Goal: Information Seeking & Learning: Learn about a topic

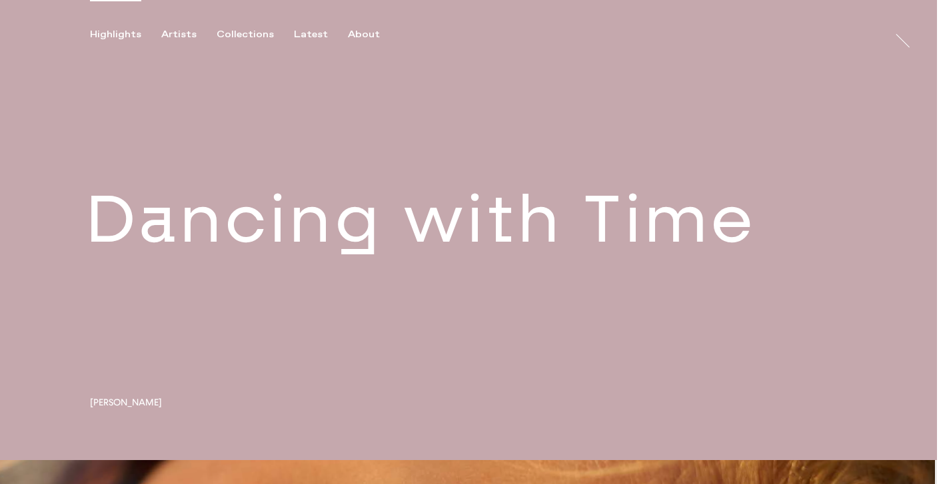
click at [388, 242] on link at bounding box center [468, 230] width 937 height 460
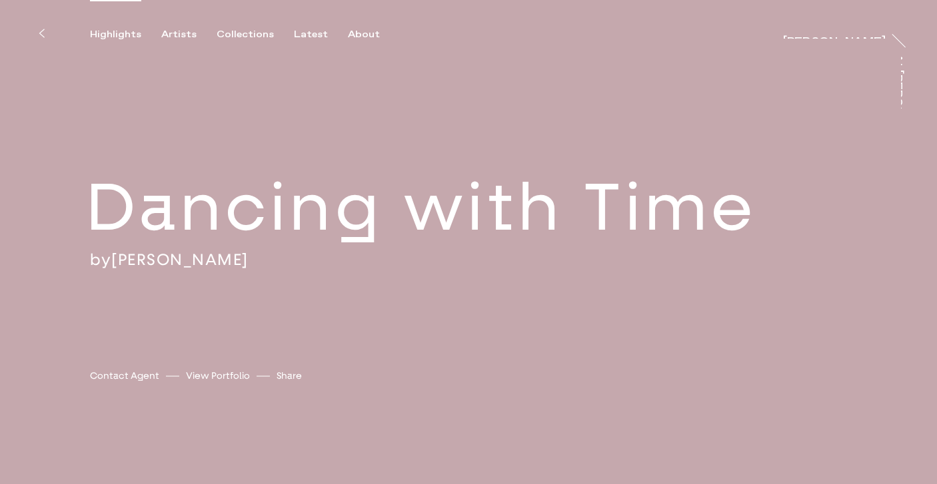
click at [123, 34] on div "Highlights" at bounding box center [115, 35] width 51 height 12
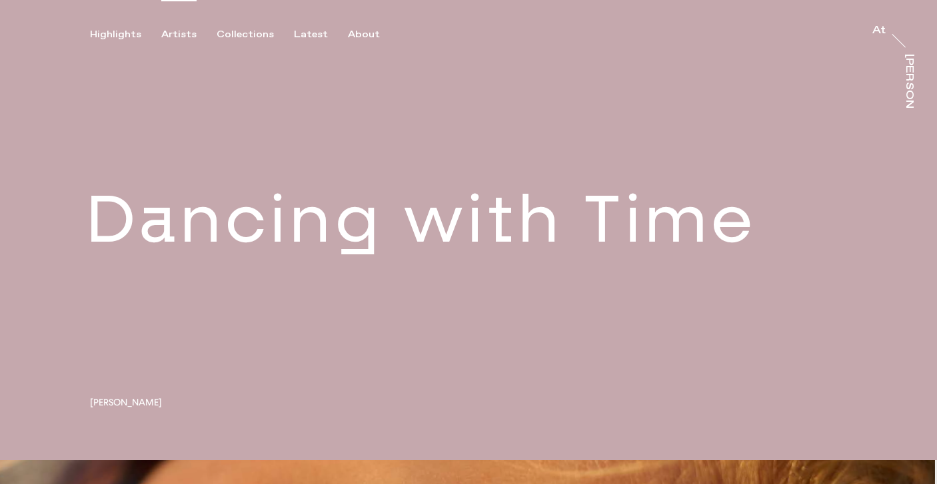
click at [173, 38] on div "Artists" at bounding box center [178, 35] width 35 height 12
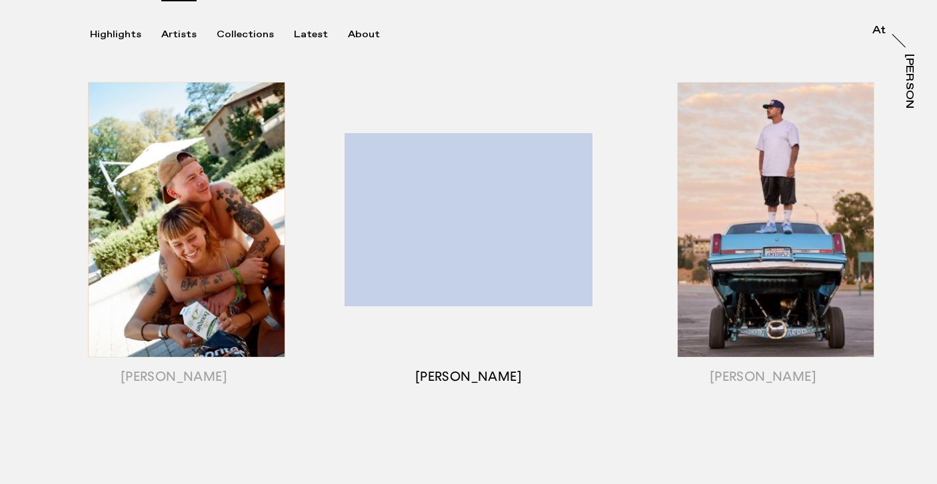
scroll to position [184, 0]
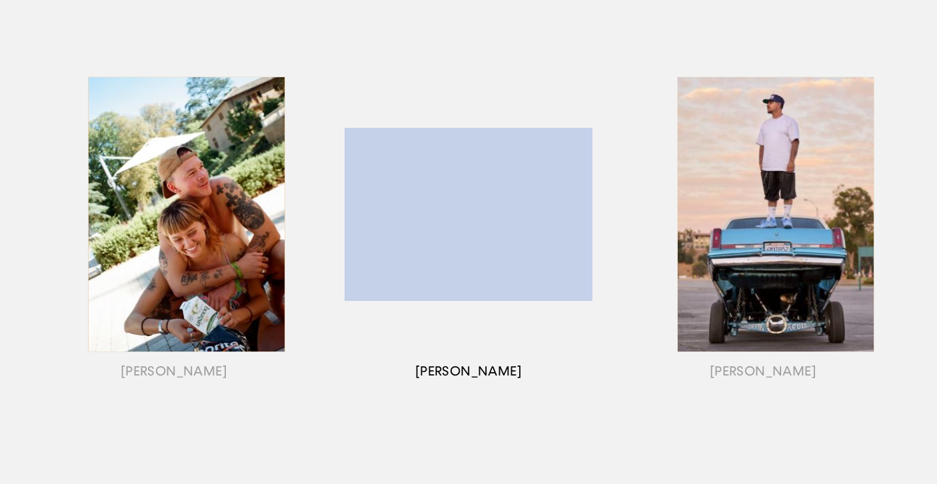
click at [561, 234] on div "button" at bounding box center [468, 231] width 294 height 416
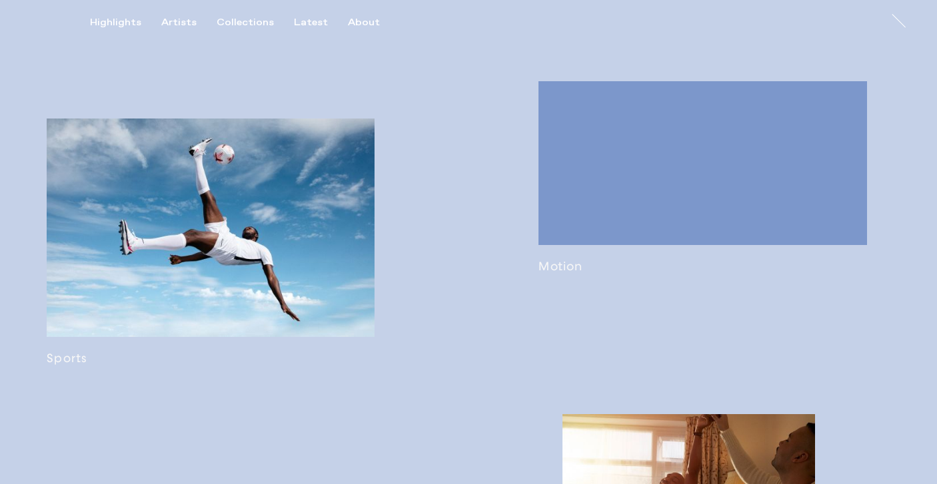
scroll to position [752, 0]
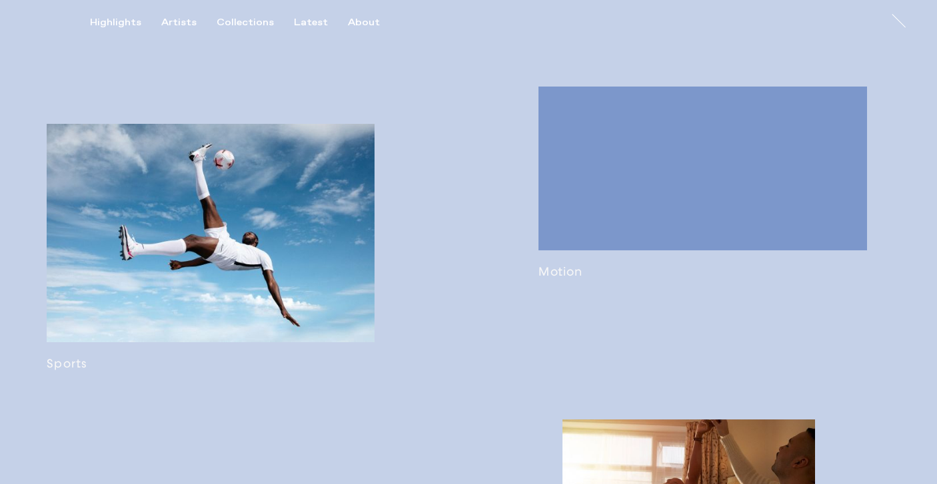
click at [562, 279] on link at bounding box center [702, 183] width 328 height 193
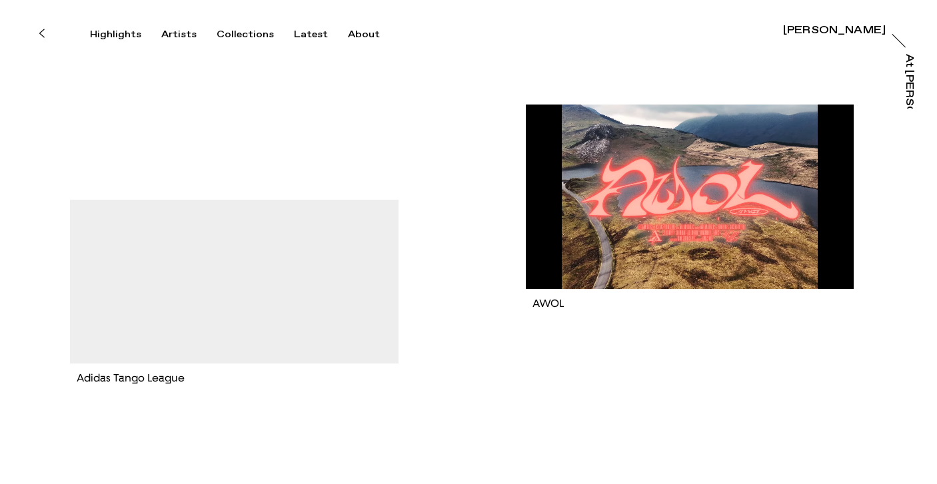
click at [45, 36] on button at bounding box center [41, 33] width 29 height 29
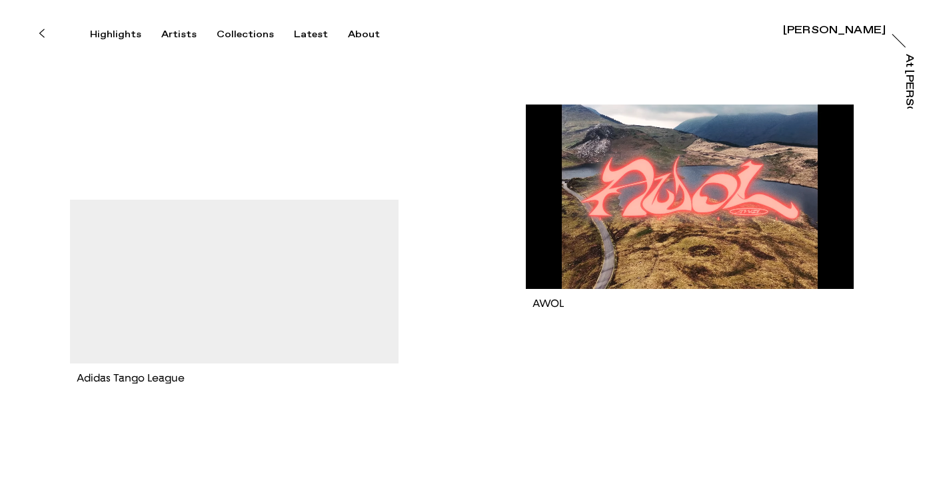
click at [51, 33] on button at bounding box center [41, 33] width 29 height 29
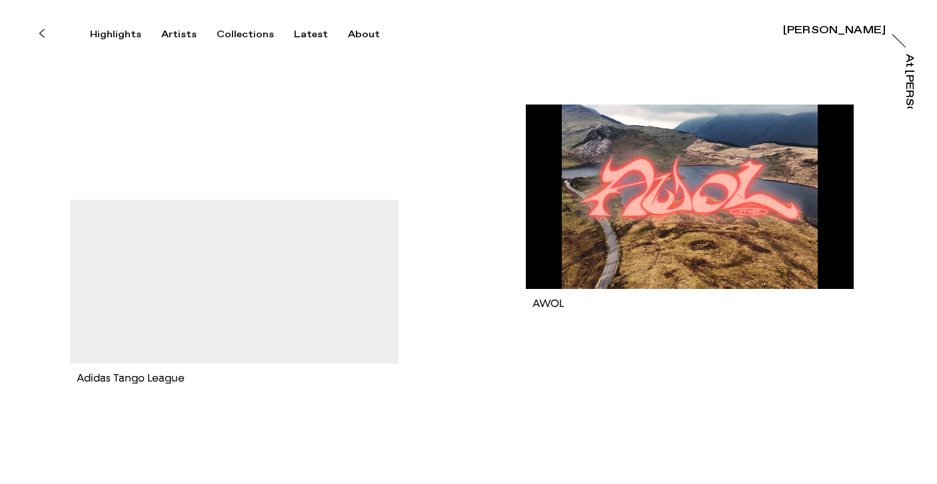
click at [41, 31] on icon at bounding box center [42, 33] width 6 height 11
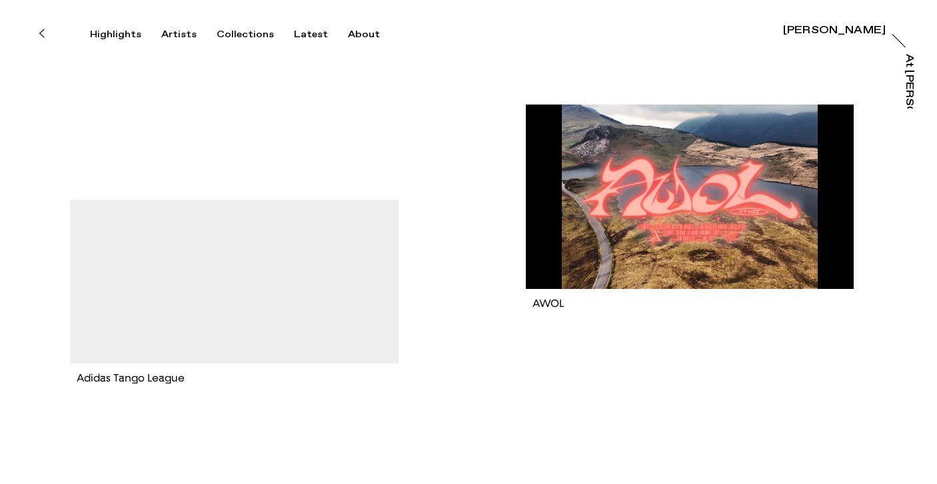
click at [44, 30] on icon at bounding box center [42, 33] width 6 height 11
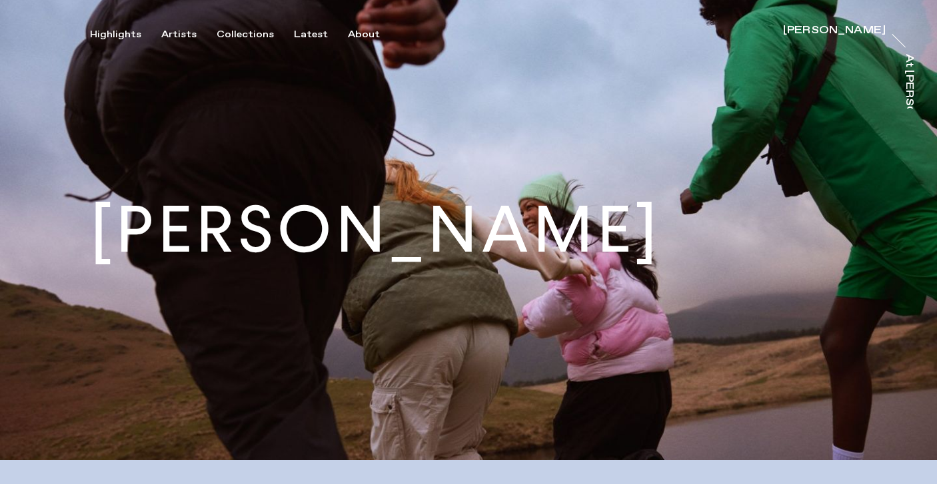
click at [184, 28] on div "Highlights Artists Collections Latest About [PERSON_NAME] [PERSON_NAME] At [PER…" at bounding box center [470, 20] width 941 height 41
click at [185, 37] on div "Artists" at bounding box center [178, 35] width 35 height 12
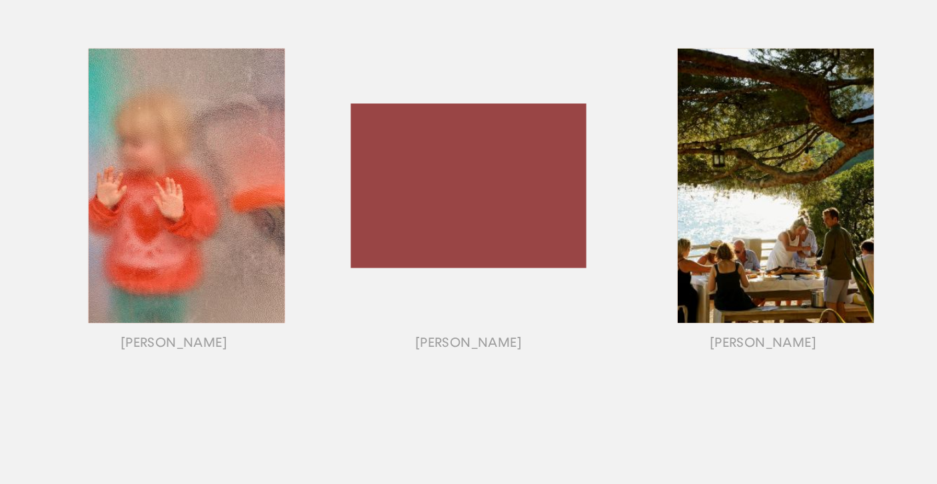
scroll to position [1125, 0]
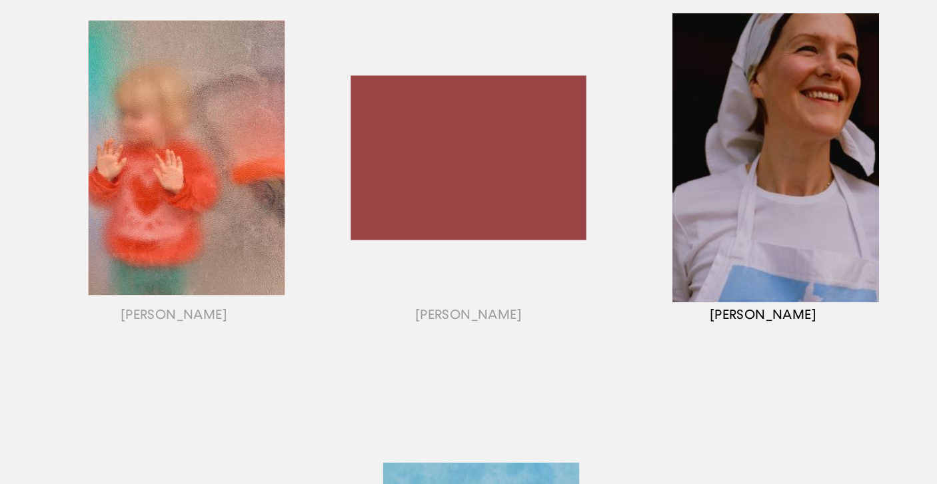
click at [753, 202] on div "button" at bounding box center [763, 175] width 294 height 416
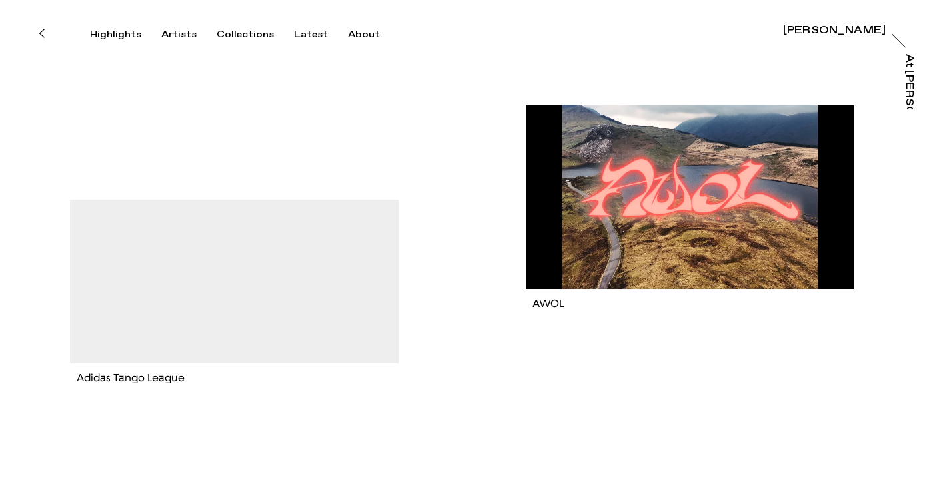
click at [45, 32] on button at bounding box center [41, 33] width 29 height 29
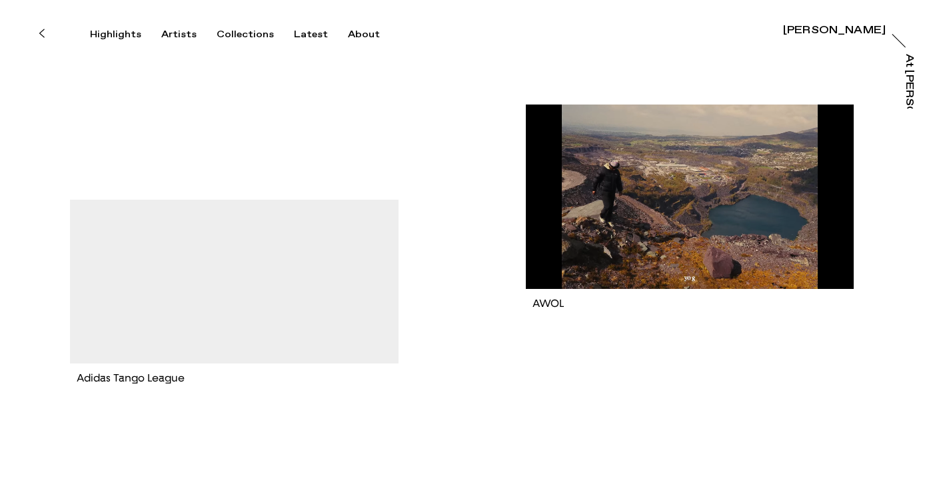
click at [40, 34] on icon at bounding box center [41, 33] width 5 height 8
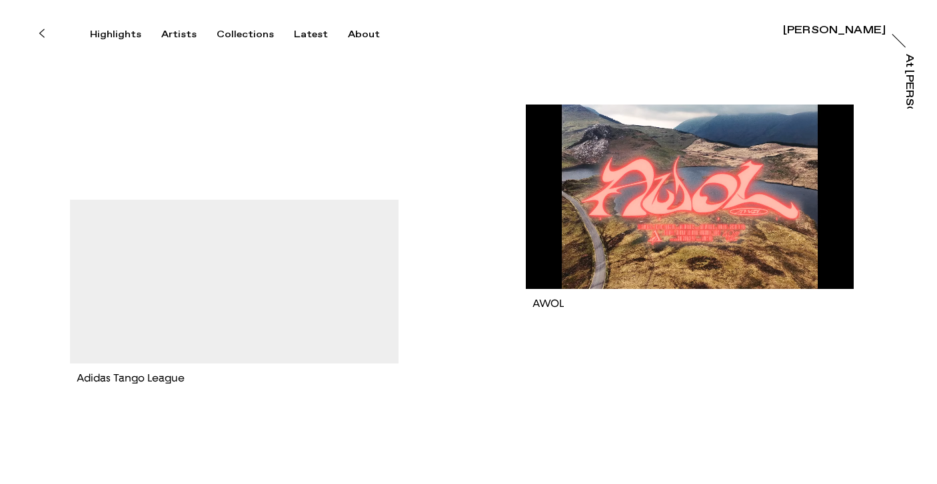
click at [42, 32] on icon at bounding box center [42, 33] width 6 height 11
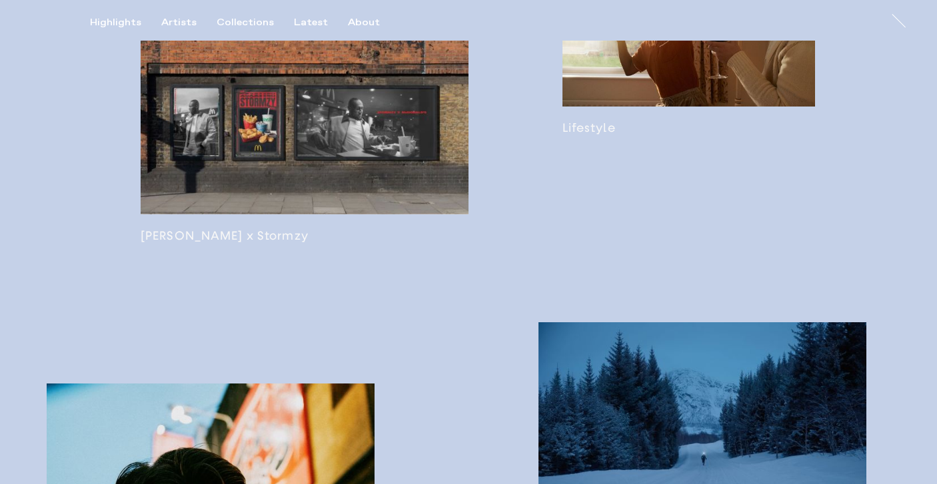
scroll to position [1218, 0]
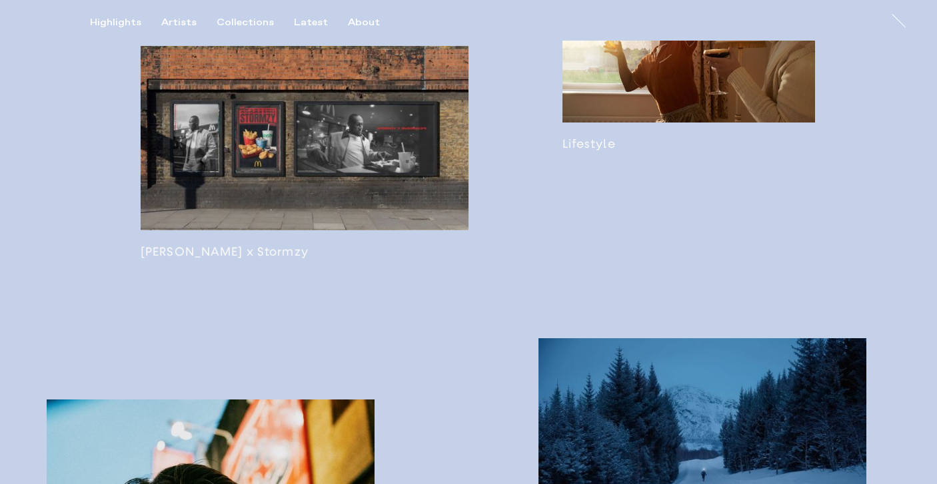
click at [255, 248] on link at bounding box center [305, 152] width 328 height 213
